Goal: Task Accomplishment & Management: Manage account settings

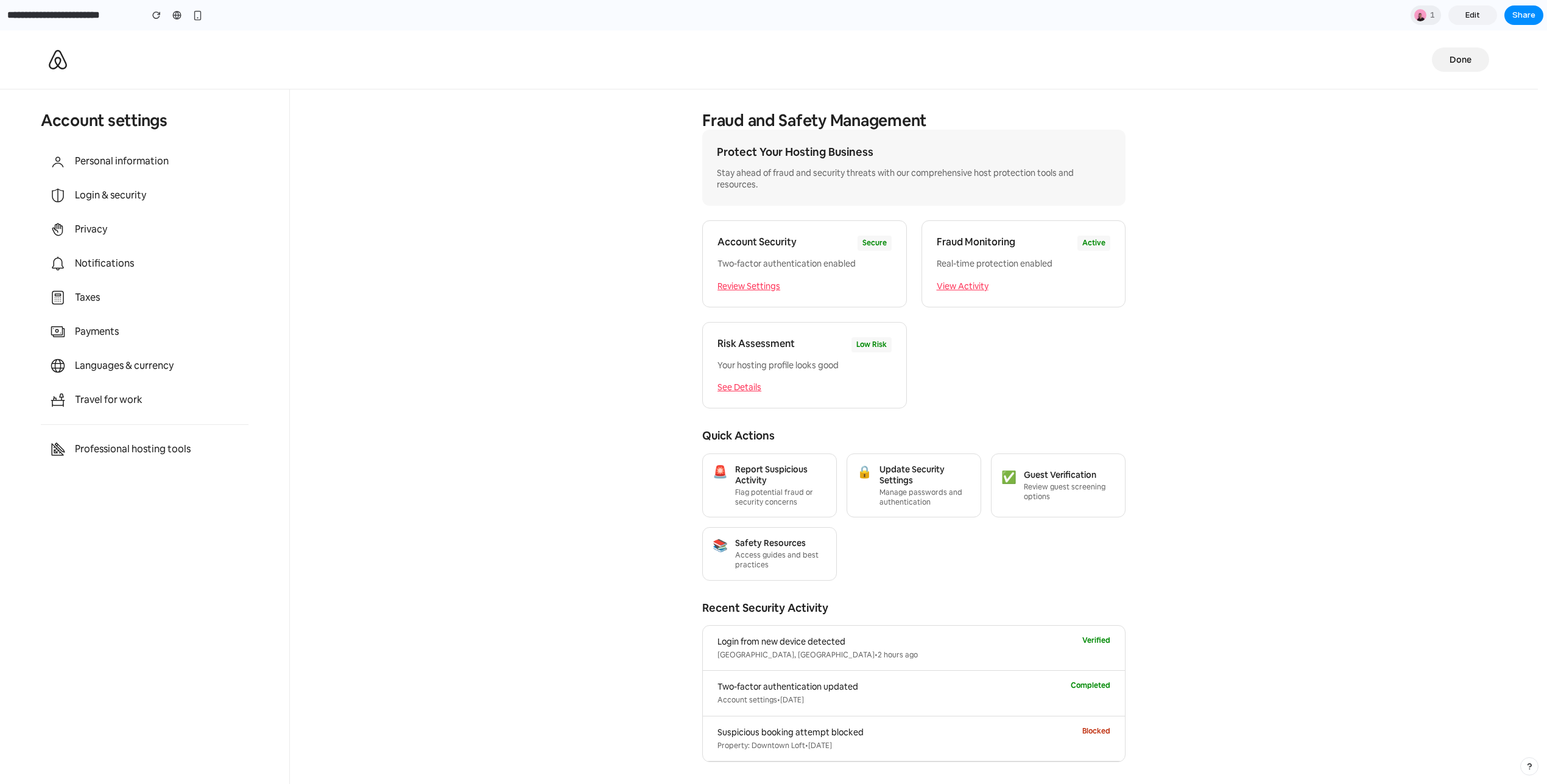
click at [597, 245] on section "Fraud and Safety Management Protect Your Hosting Business Stay ahead of fraud a…" at bounding box center [913, 437] width 1248 height 695
click at [1468, 58] on span "Done" at bounding box center [1460, 60] width 22 height 11
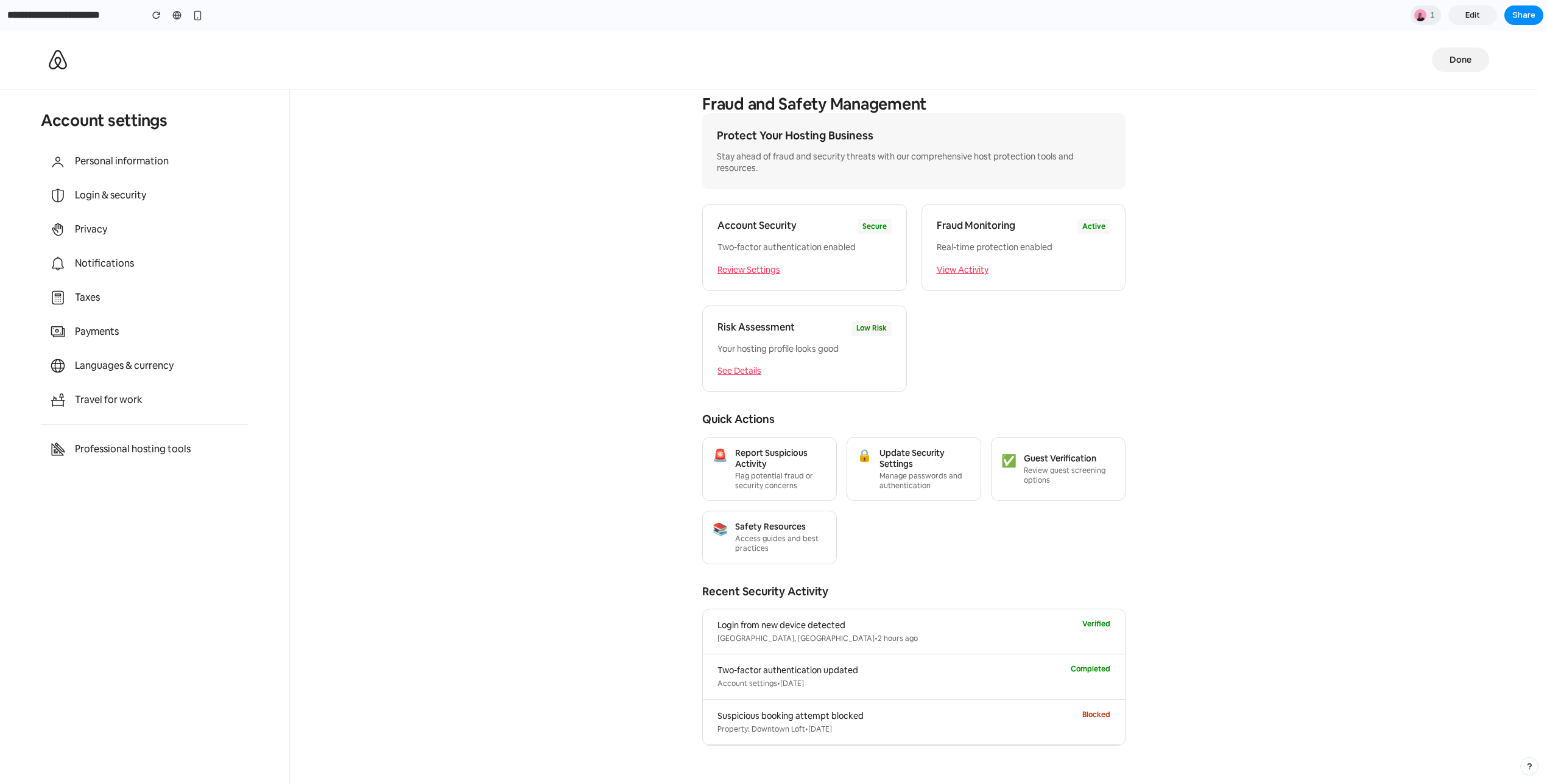
scroll to position [27, 0]
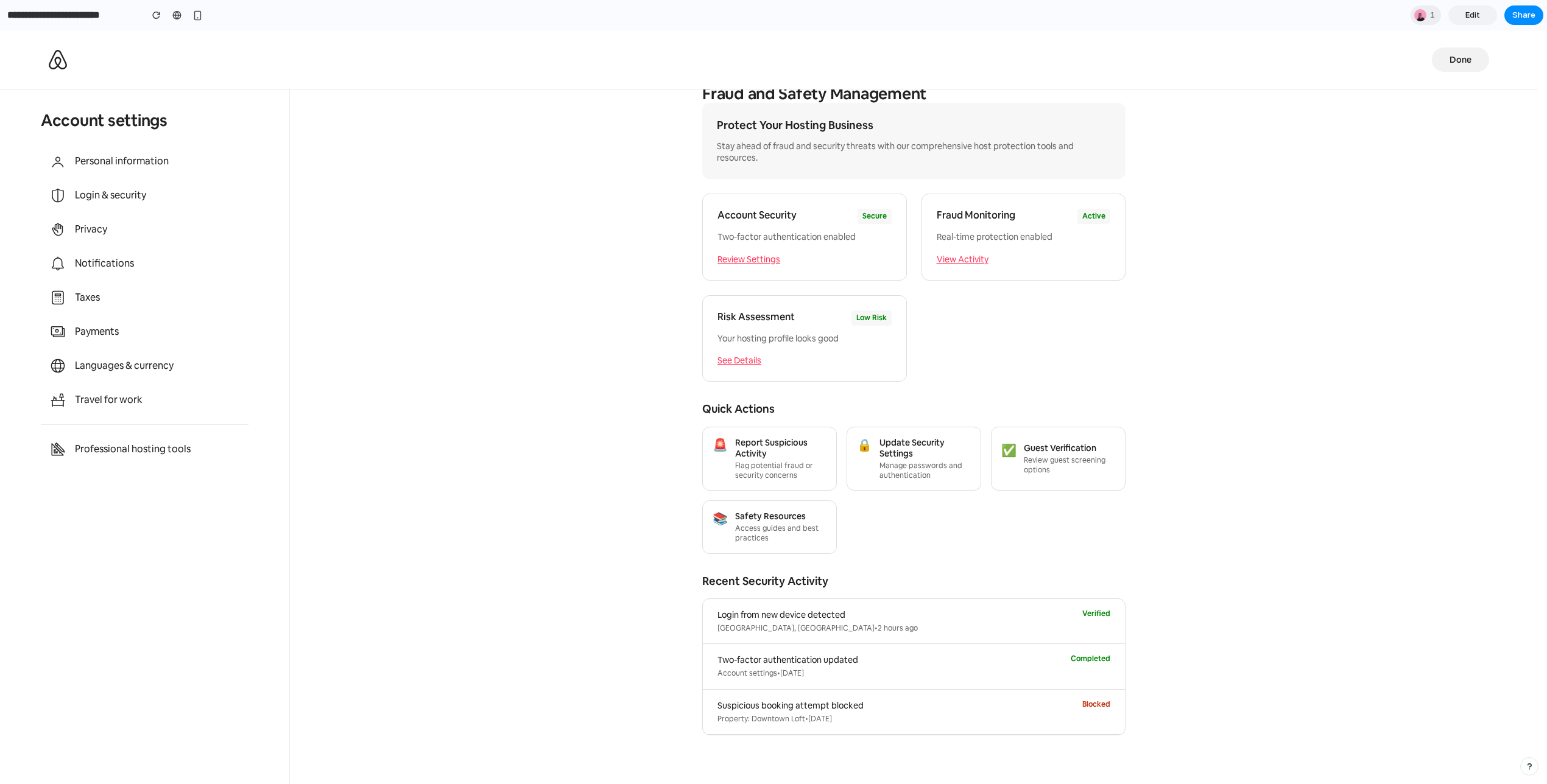
click at [1468, 16] on span "Edit" at bounding box center [1472, 15] width 15 height 12
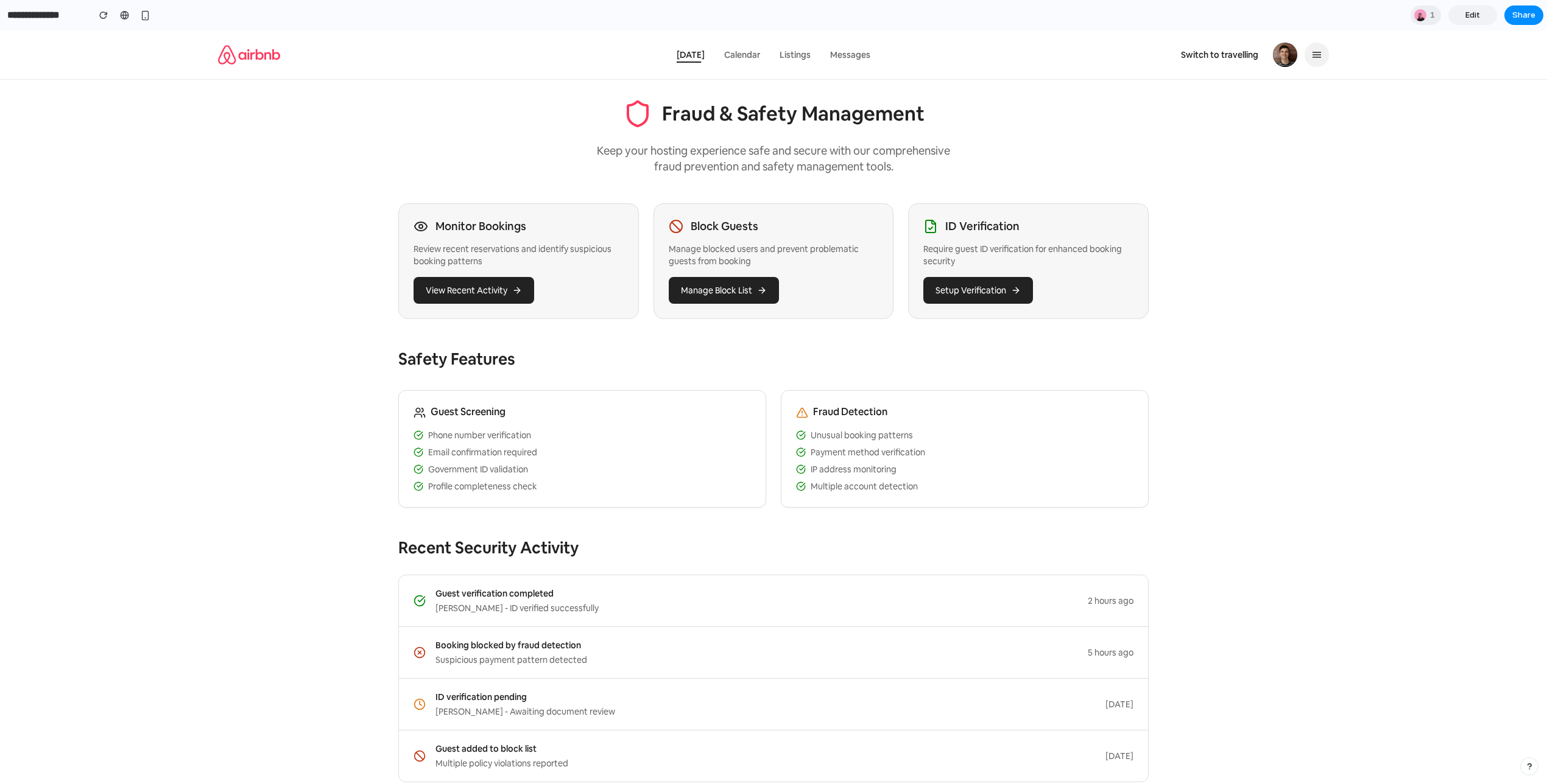
click at [372, 65] on div at bounding box center [443, 54] width 451 height 48
click at [733, 50] on span "Calendar" at bounding box center [741, 55] width 36 height 11
click at [780, 53] on span "Listings" at bounding box center [795, 55] width 31 height 11
click at [1471, 15] on span "Edit" at bounding box center [1472, 15] width 15 height 12
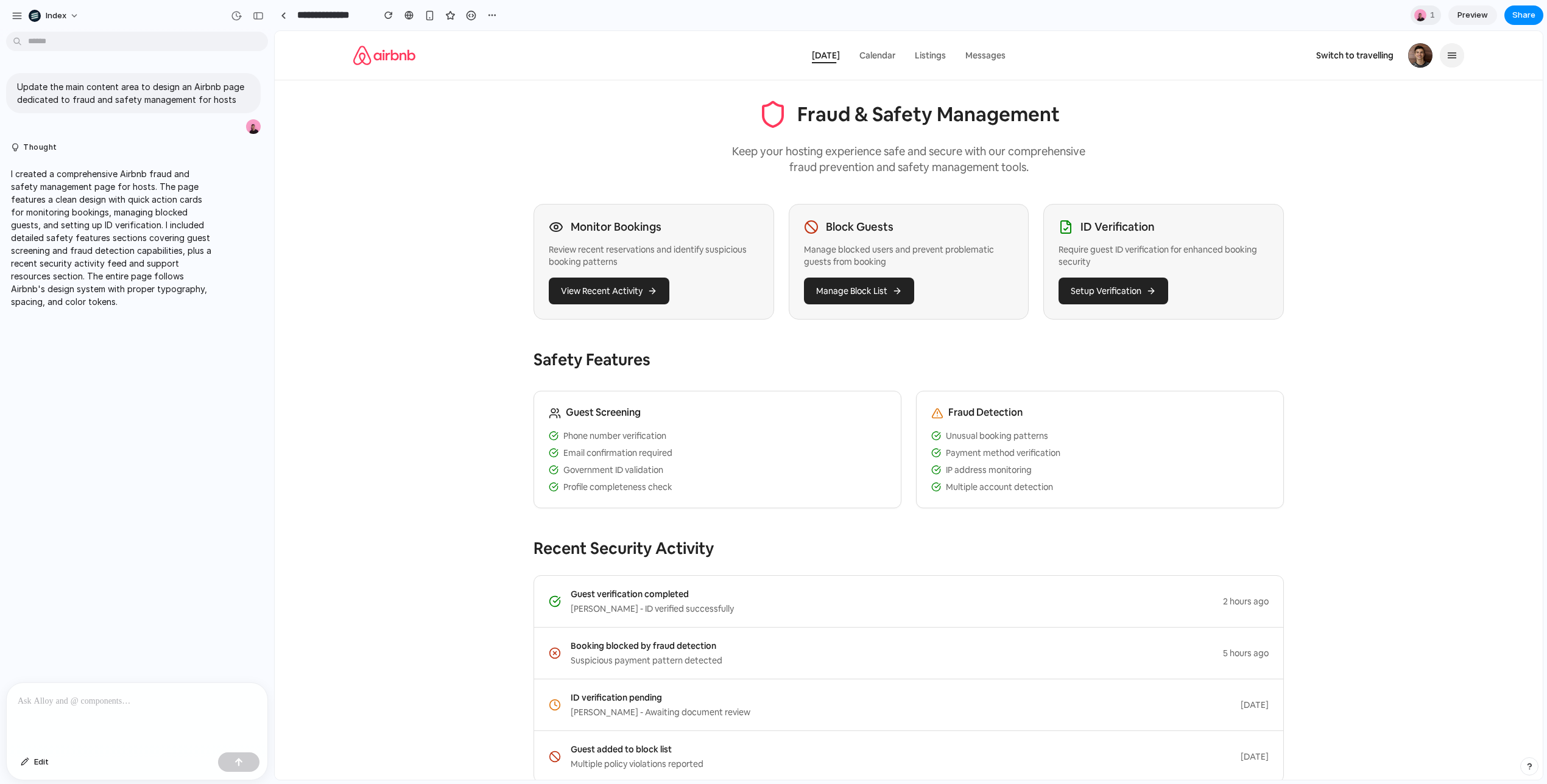
click at [884, 57] on span "Calendar" at bounding box center [877, 55] width 36 height 11
click at [943, 58] on span "Listings" at bounding box center [930, 55] width 31 height 11
click at [982, 58] on span "Messages" at bounding box center [985, 55] width 40 height 11
click at [235, 15] on div "button" at bounding box center [236, 16] width 11 height 11
click at [146, 57] on span "Current" at bounding box center [156, 62] width 133 height 11
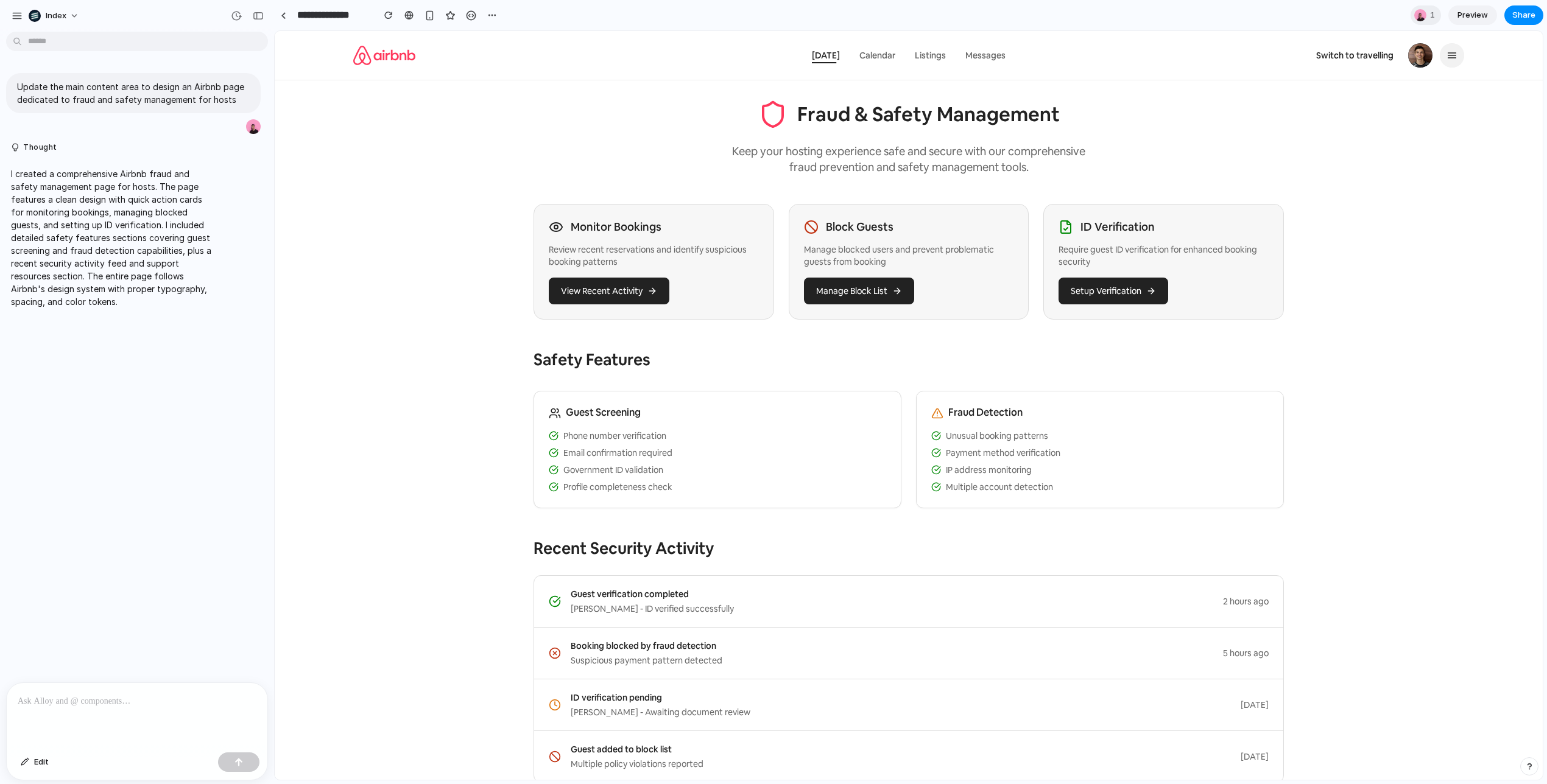
click at [201, 12] on div "v1 Current" at bounding box center [774, 392] width 1547 height 784
click at [410, 15] on div at bounding box center [409, 15] width 9 height 10
drag, startPoint x: 816, startPoint y: 524, endPoint x: 703, endPoint y: 439, distance: 141.4
click at [703, 439] on div "Fraud & Safety Management Keep your hosting experience safe and secure with our…" at bounding box center [908, 540] width 779 height 919
click at [703, 439] on li "Phone number verification" at bounding box center [717, 435] width 337 height 12
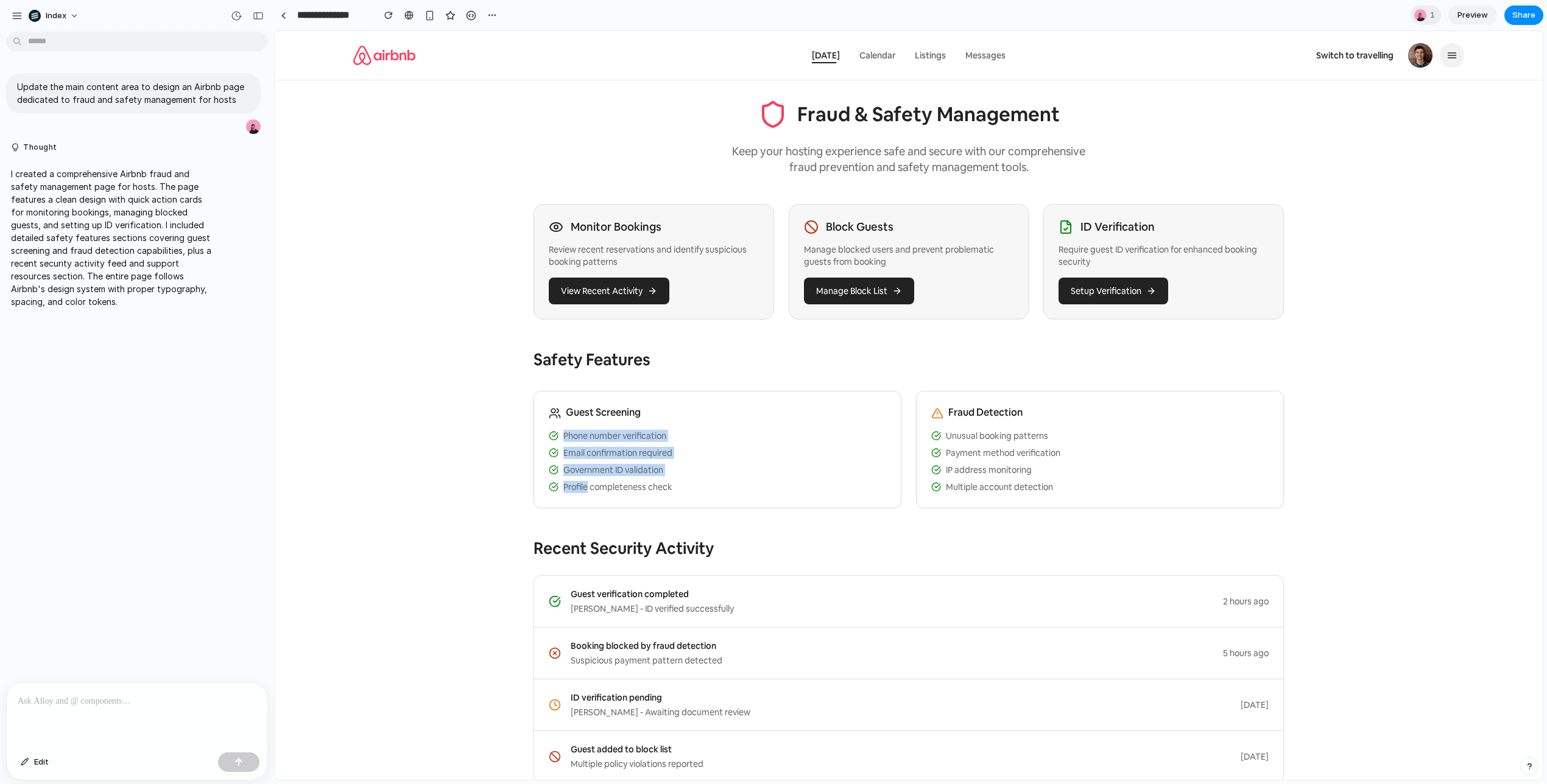
drag, startPoint x: 703, startPoint y: 439, endPoint x: 754, endPoint y: 480, distance: 65.4
click at [754, 480] on ul "Phone number verification Email confirmation required Government ID validation …" at bounding box center [717, 461] width 337 height 63
click at [1450, 62] on span "button" at bounding box center [1452, 55] width 25 height 25
click at [1450, 60] on span "button" at bounding box center [1452, 55] width 25 height 25
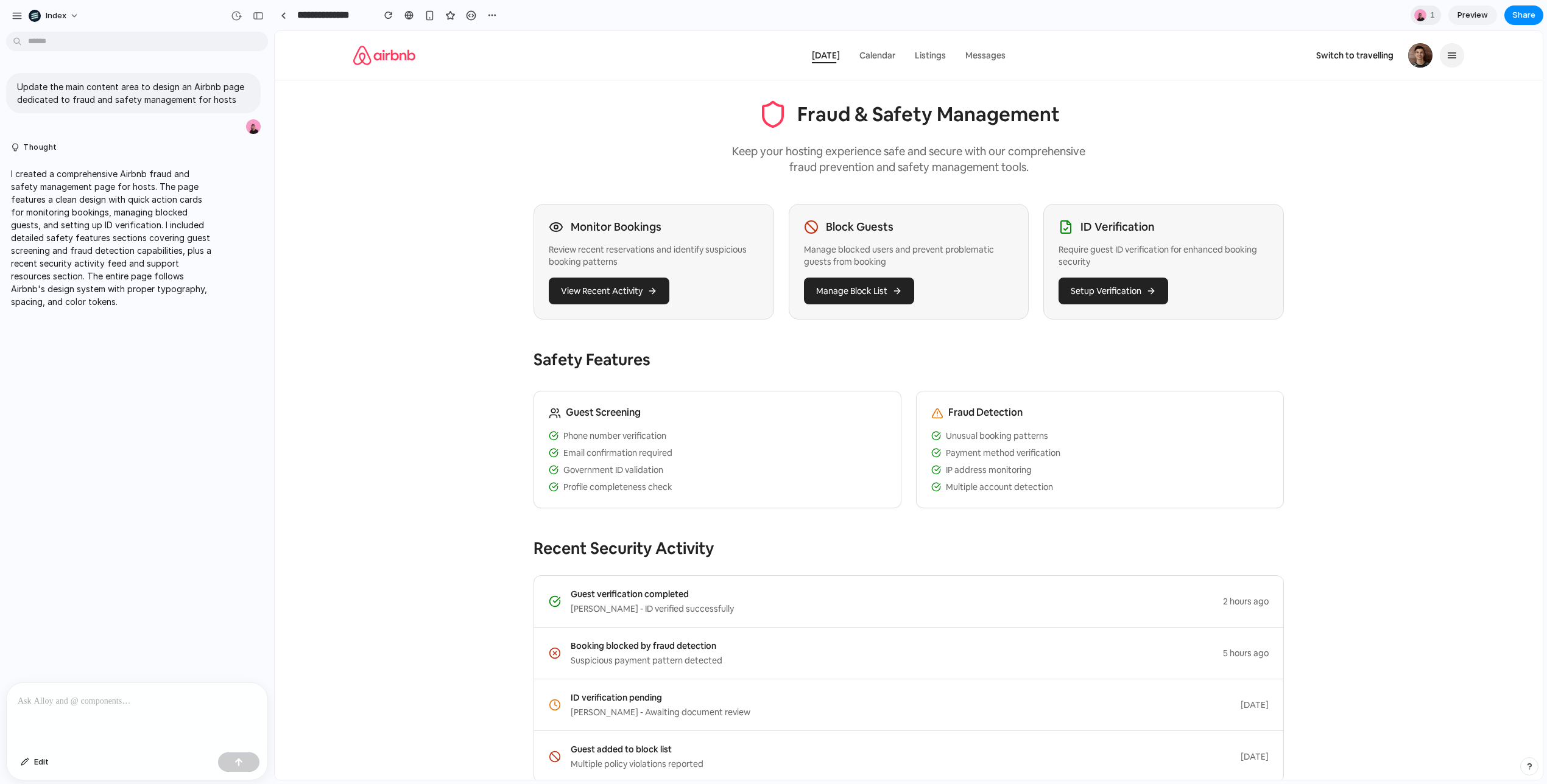
click at [929, 60] on span "Listings" at bounding box center [930, 55] width 31 height 11
click at [865, 50] on span "Calendar" at bounding box center [877, 55] width 36 height 11
click at [475, 15] on div "button" at bounding box center [471, 15] width 11 height 11
click at [933, 437] on icon at bounding box center [936, 436] width 10 height 10
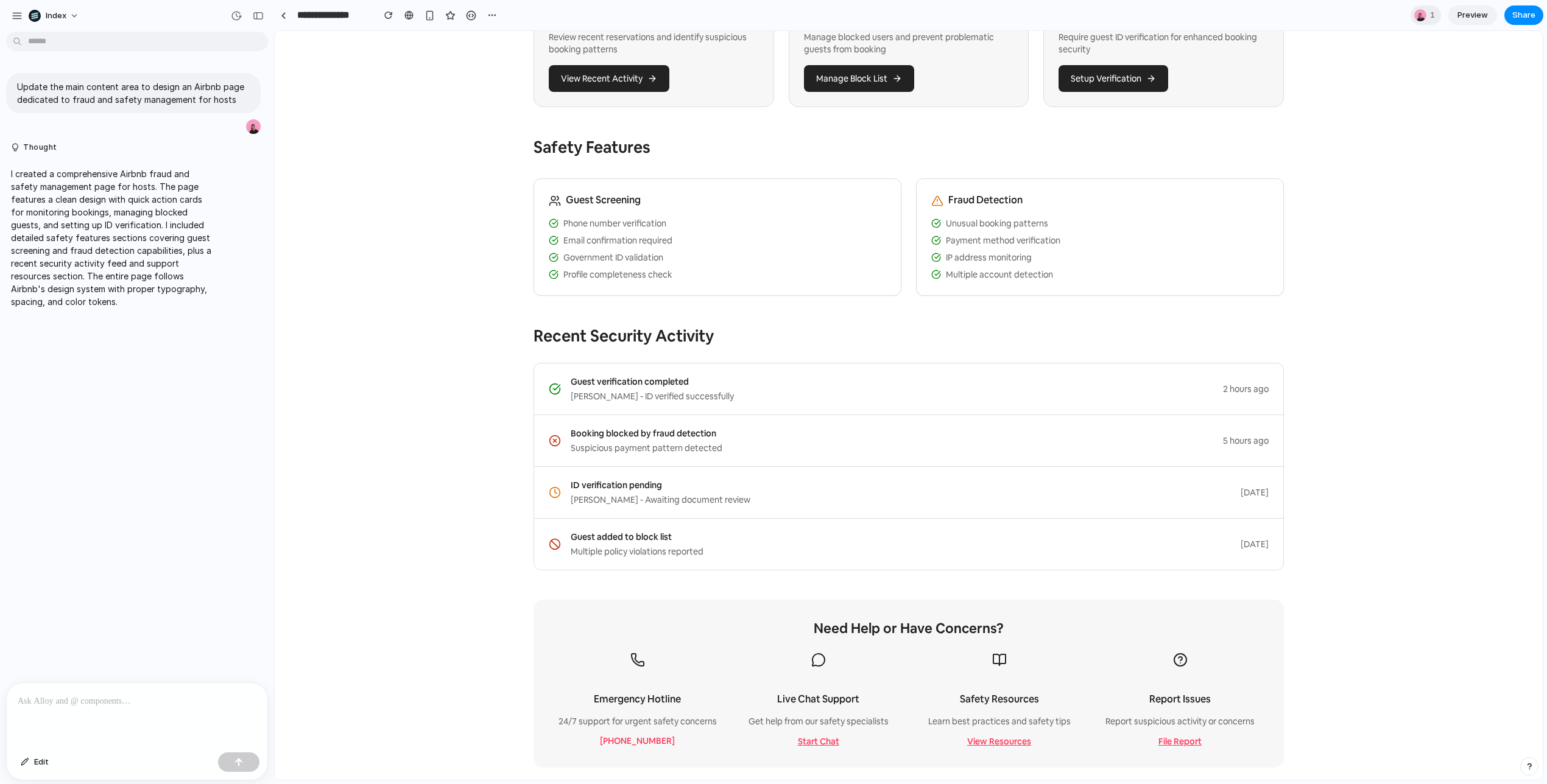
scroll to position [220, 0]
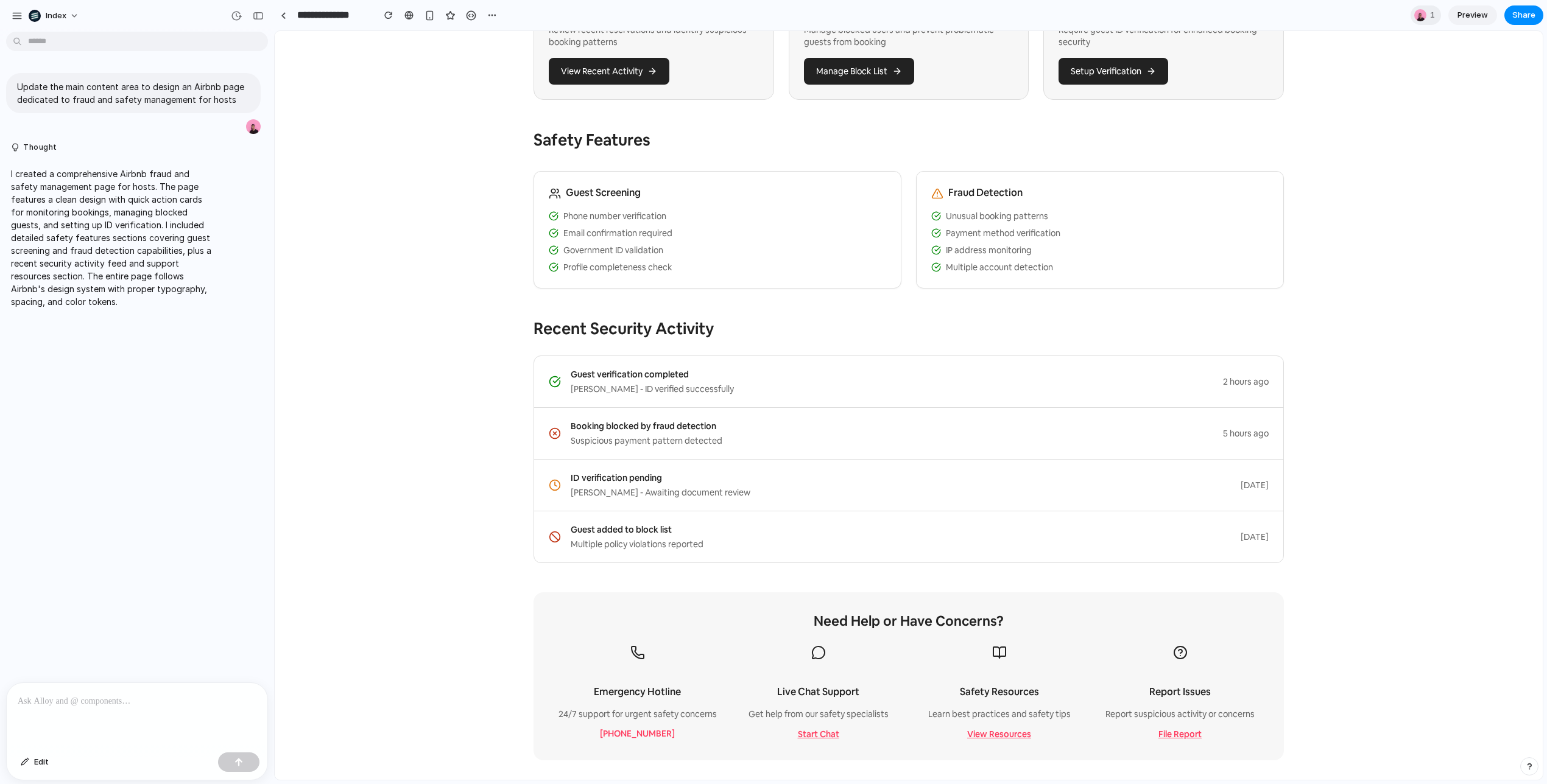
click at [817, 733] on button "Start Chat" at bounding box center [818, 734] width 48 height 13
click at [993, 734] on button "View Resources" at bounding box center [999, 734] width 72 height 13
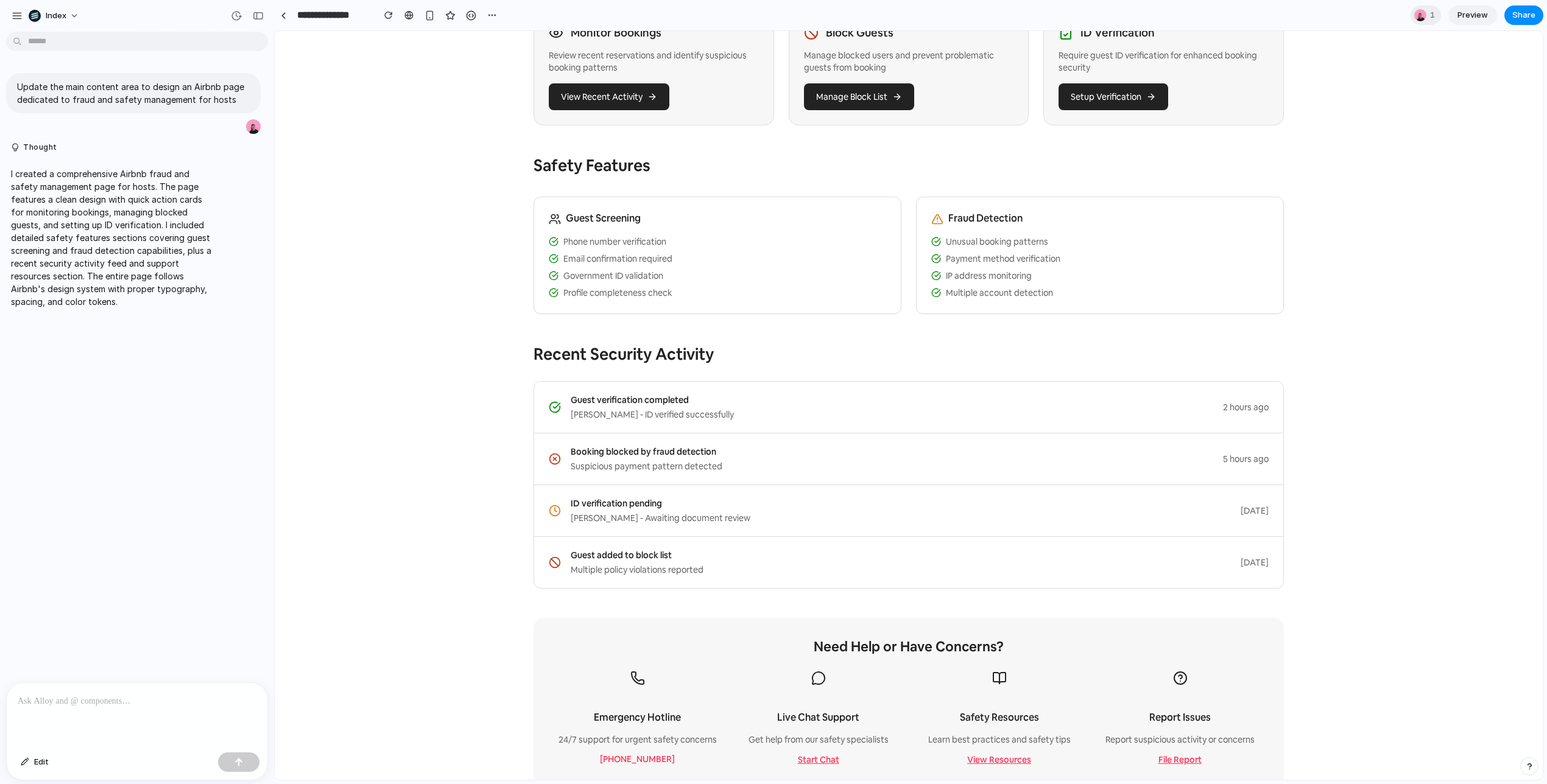
scroll to position [0, 0]
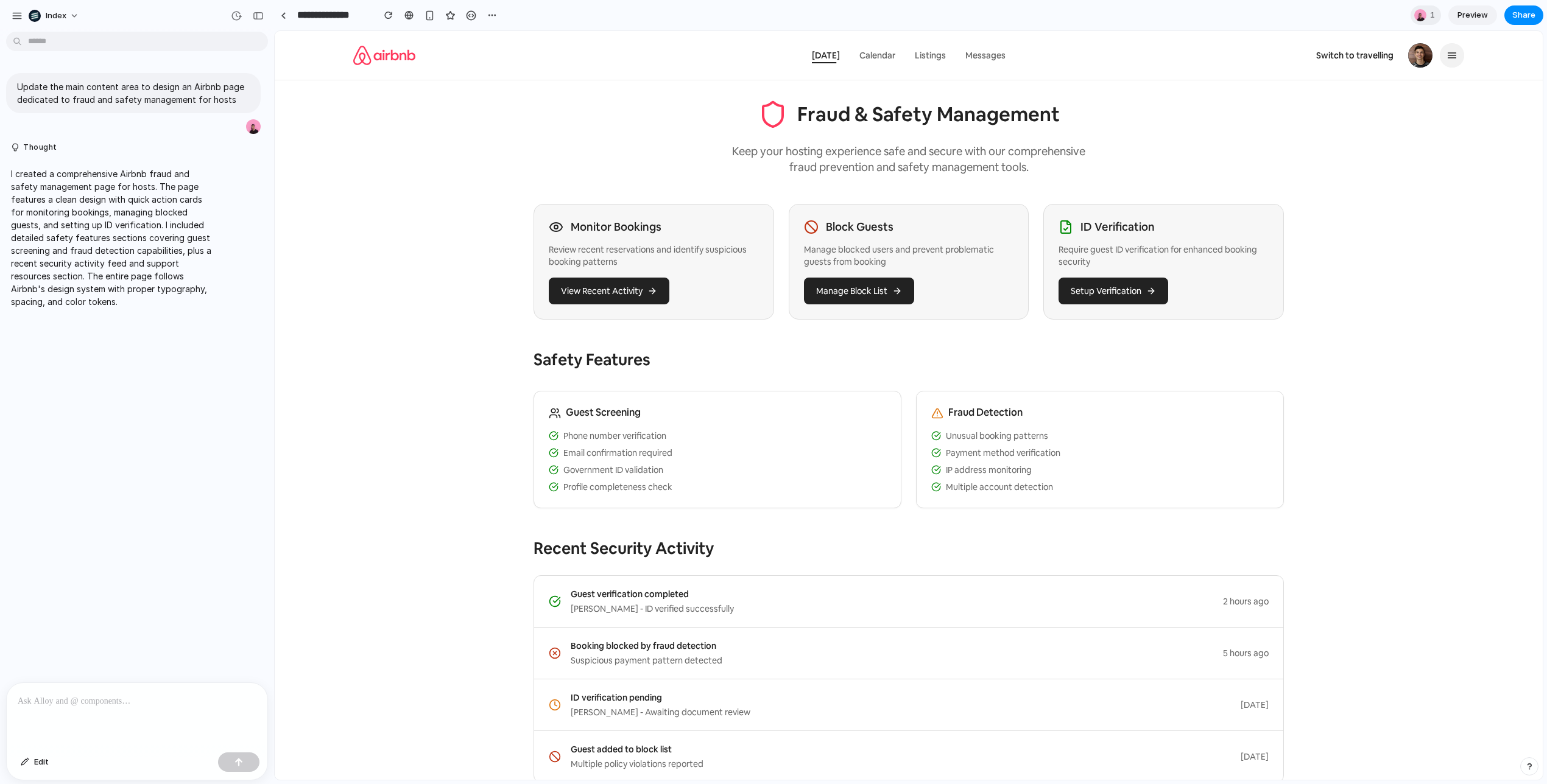
click at [1099, 289] on button "Setup Verification" at bounding box center [1113, 291] width 109 height 27
click at [868, 284] on button "Manage Block List" at bounding box center [858, 291] width 110 height 27
click at [881, 52] on span "Calendar" at bounding box center [877, 55] width 36 height 11
click at [915, 52] on span "Listings" at bounding box center [930, 55] width 31 height 11
click at [997, 52] on span "Messages" at bounding box center [985, 55] width 40 height 11
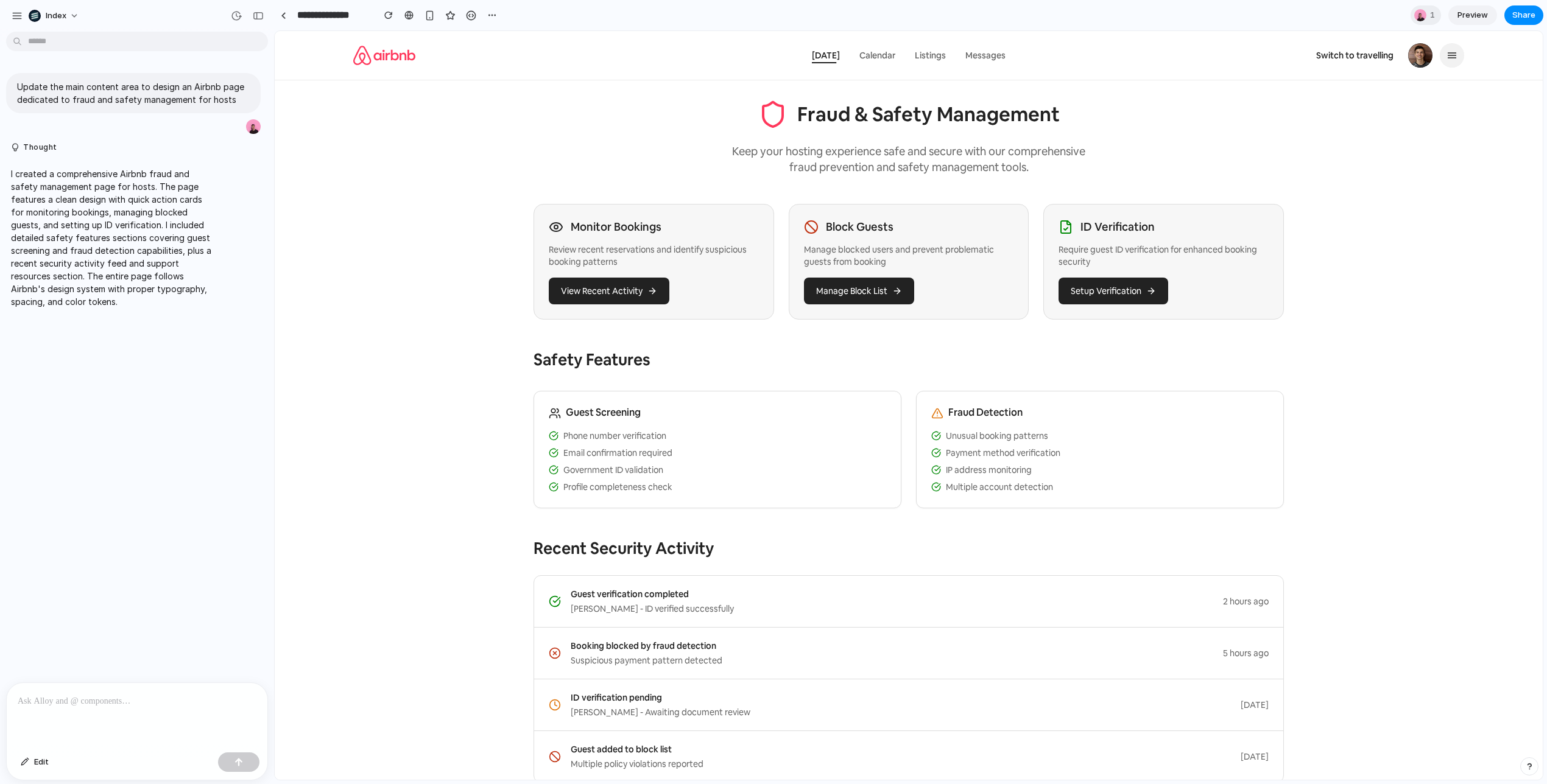
click at [1374, 67] on div "Switch to travelling" at bounding box center [1386, 55] width 155 height 25
click at [1412, 56] on img at bounding box center [1420, 55] width 25 height 25
click at [1454, 56] on icon "button" at bounding box center [1452, 55] width 10 height 10
click at [1386, 49] on link "Switch to travelling" at bounding box center [1354, 55] width 92 height 25
click at [1438, 49] on div "Switch to travelling" at bounding box center [1386, 55] width 155 height 25
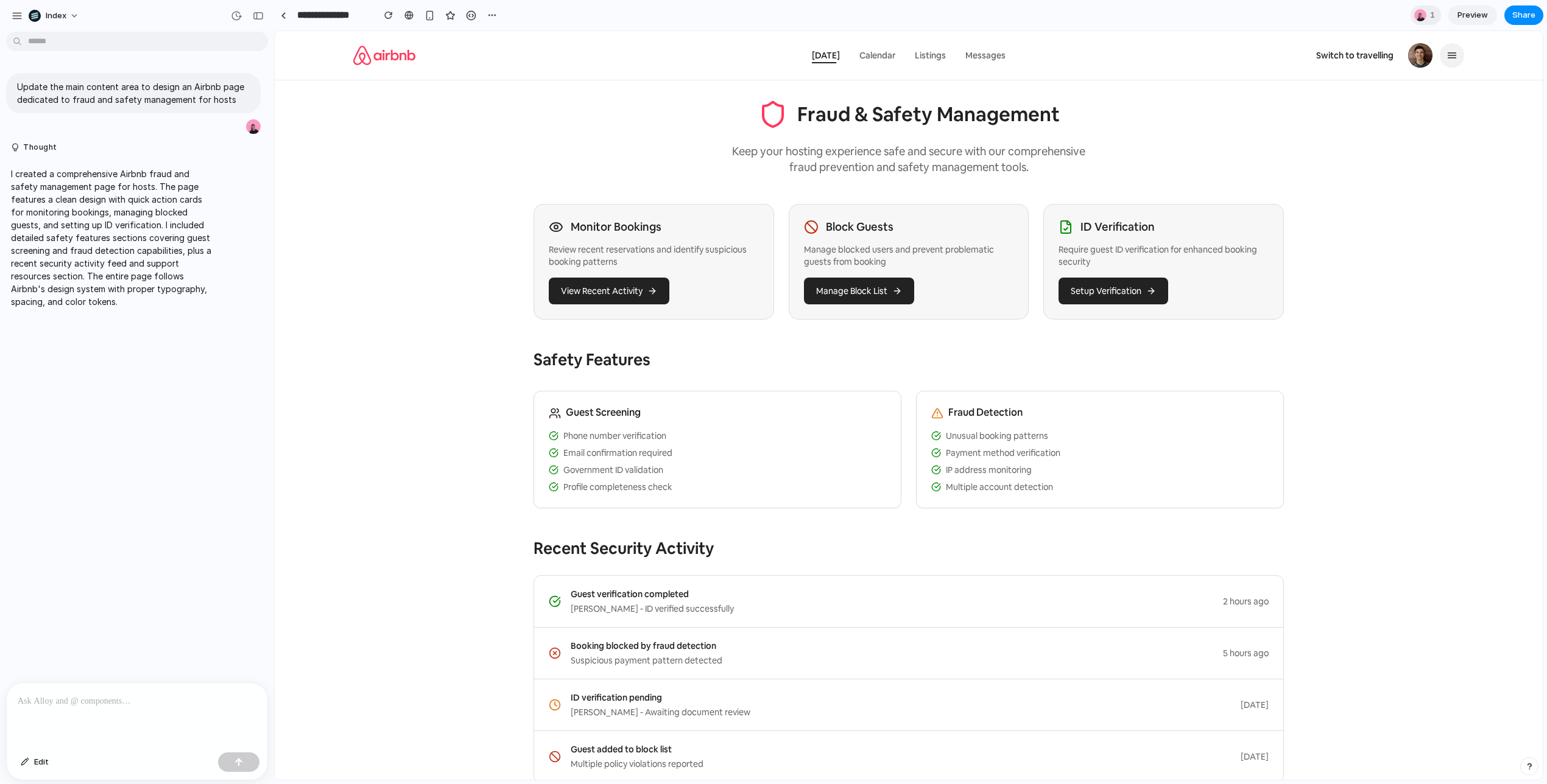
click at [1412, 50] on img at bounding box center [1420, 55] width 25 height 25
click at [1357, 50] on span "Switch to travelling" at bounding box center [1354, 55] width 77 height 11
click at [931, 49] on link "Listings" at bounding box center [930, 55] width 46 height 25
click at [845, 52] on div "[DATE] Calendar Listings Messages" at bounding box center [908, 55] width 208 height 25
click at [936, 52] on span "Listings" at bounding box center [930, 55] width 31 height 11
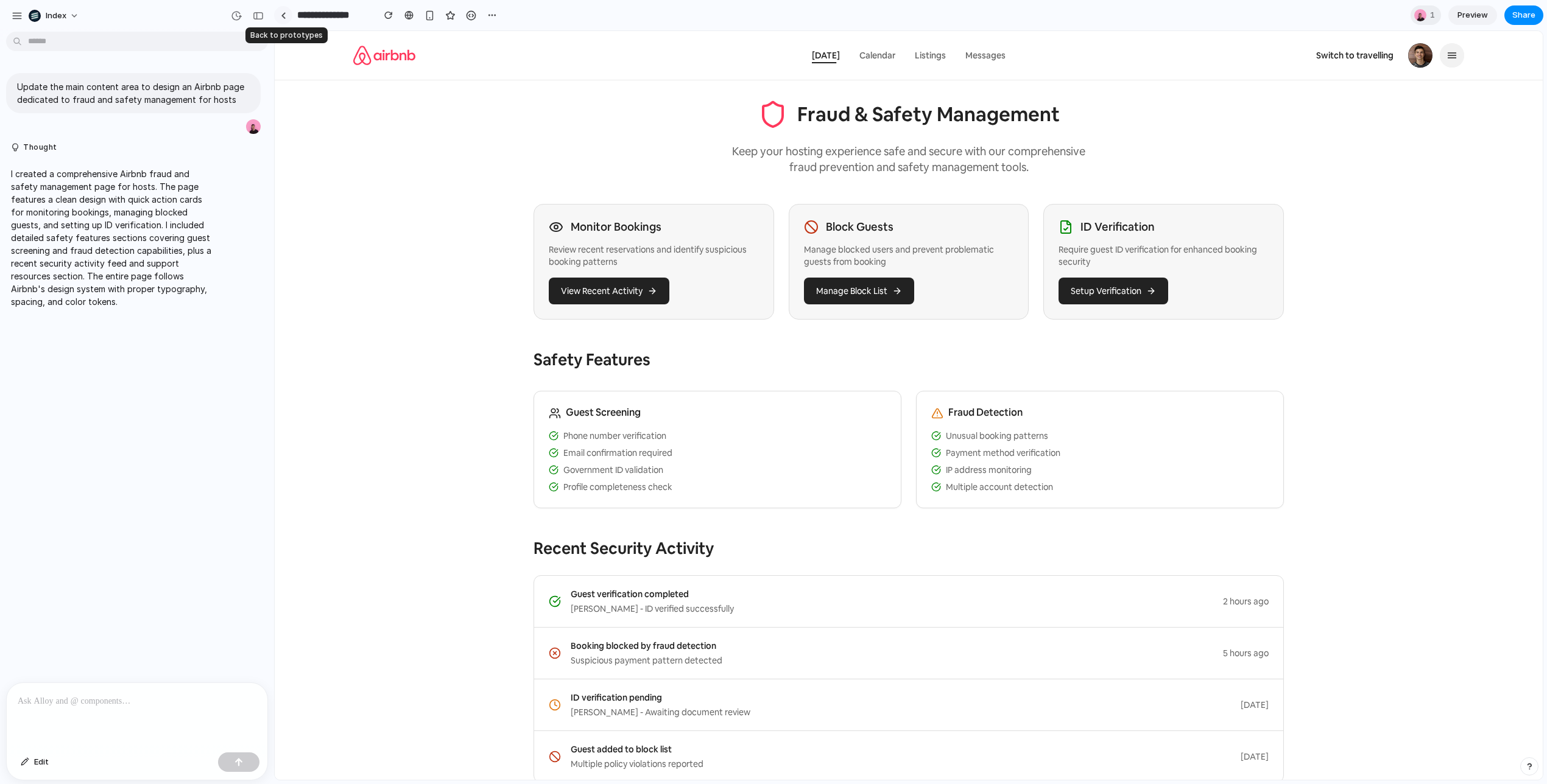
click at [282, 18] on div at bounding box center [283, 15] width 6 height 7
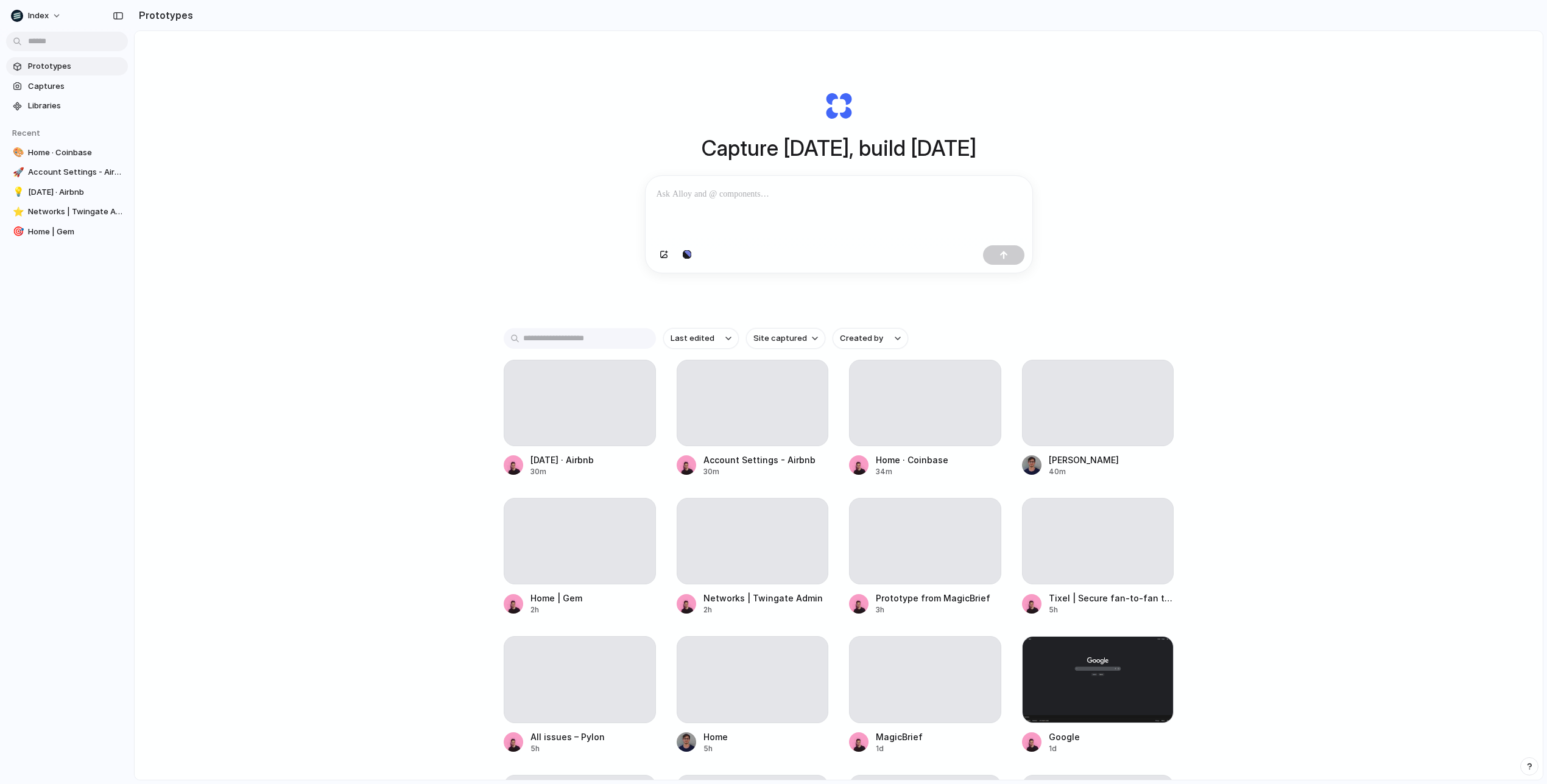
click at [379, 281] on div "Capture [DATE], build [DATE] Clone web app Clone screenshot Start from existing…" at bounding box center [839, 438] width 1408 height 813
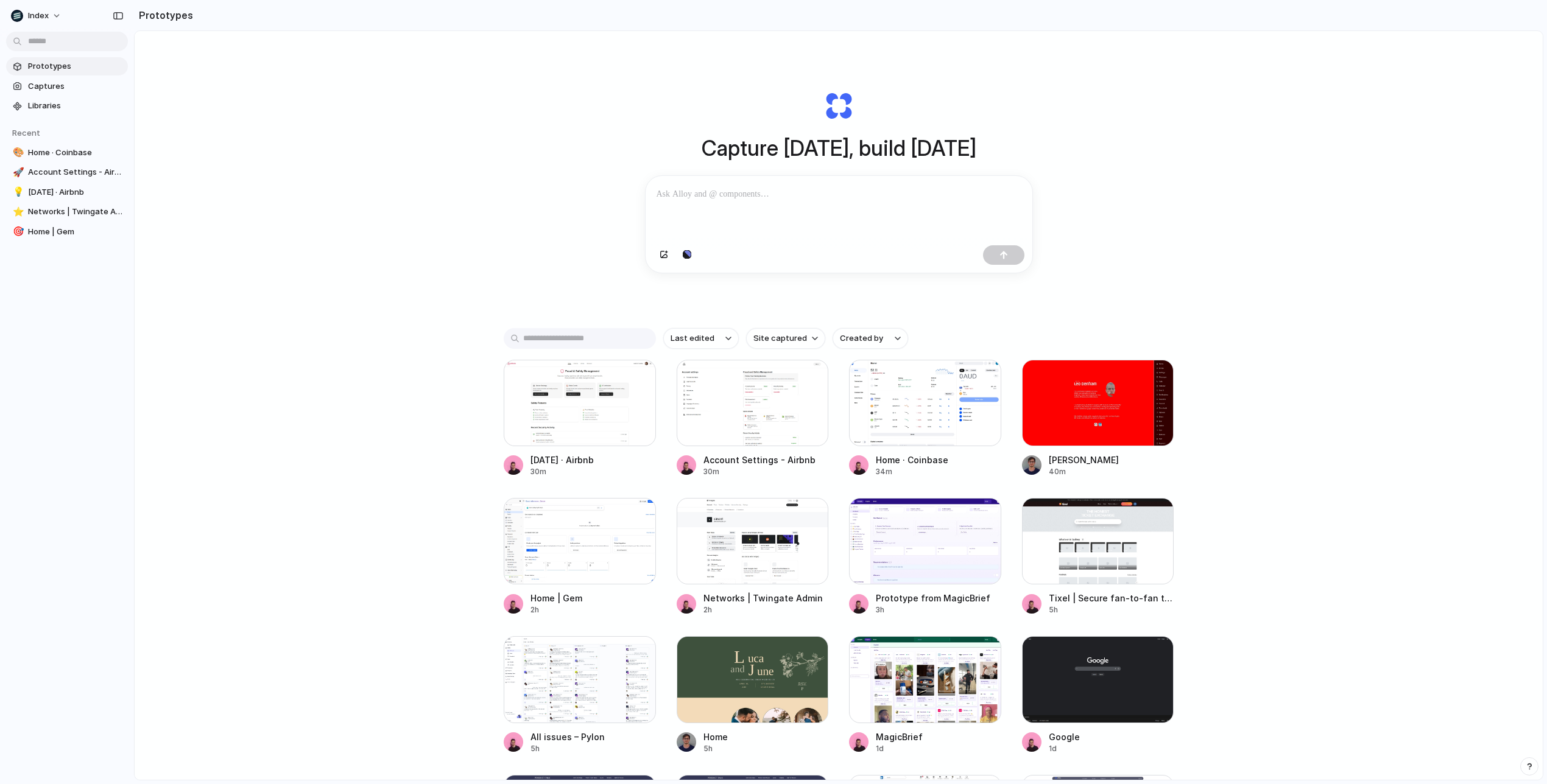
click at [1199, 170] on div "Capture [DATE], build [DATE] Clone web app Clone screenshot Start from existing…" at bounding box center [839, 438] width 1408 height 813
